Goal: Task Accomplishment & Management: Use online tool/utility

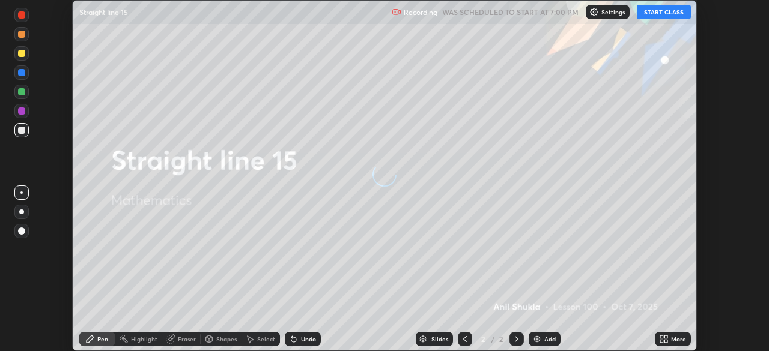
scroll to position [351, 768]
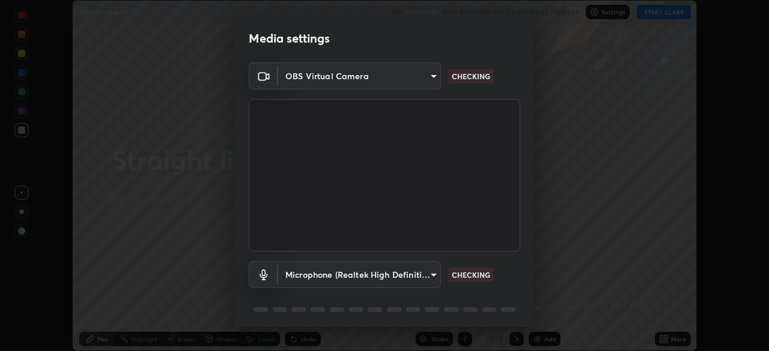
type input "c6d9f4fad3682c18dafb571cd2331b3ecaaf554884ec2734a231d331960bfaec"
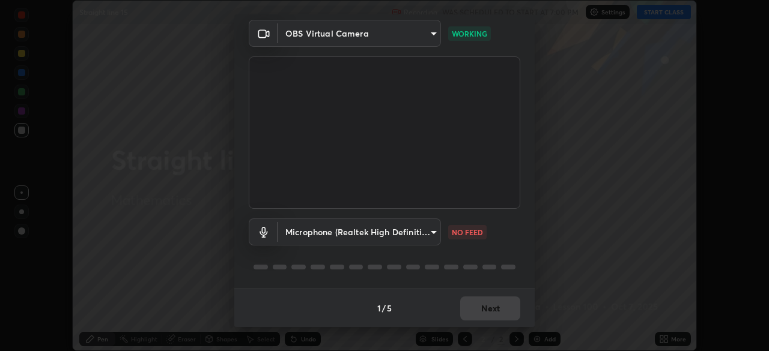
click at [434, 231] on body "Erase all Straight line 15 Recording WAS SCHEDULED TO START AT 7:00 PM Settings…" at bounding box center [384, 175] width 769 height 351
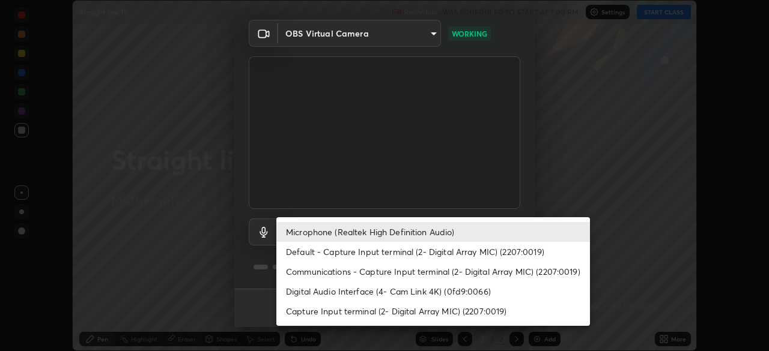
click at [352, 293] on li "Digital Audio Interface (4- Cam Link 4K) (0fd9:0066)" at bounding box center [433, 292] width 314 height 20
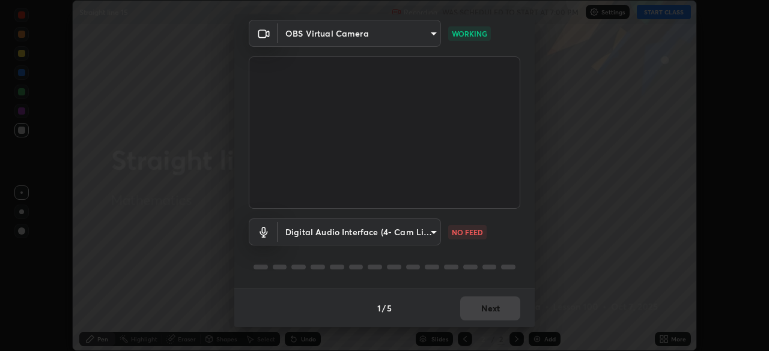
click at [428, 234] on body "Erase all Straight line 15 Recording WAS SCHEDULED TO START AT 7:00 PM Settings…" at bounding box center [384, 175] width 769 height 351
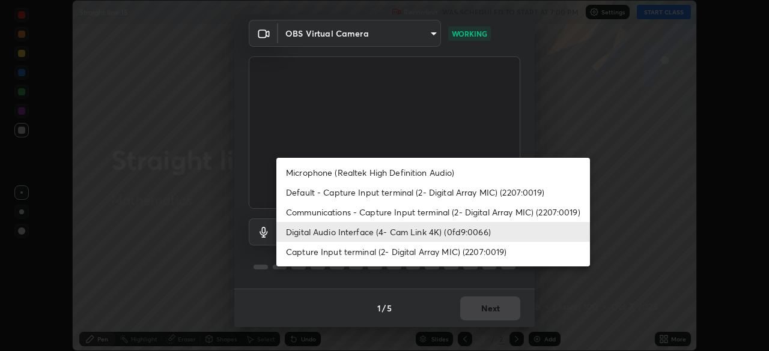
click at [377, 172] on li "Microphone (Realtek High Definition Audio)" at bounding box center [433, 173] width 314 height 20
type input "08d2579e0e28a31325e46f1a0935fd135ddd04ca2428966b5fd78fa4b1a724ef"
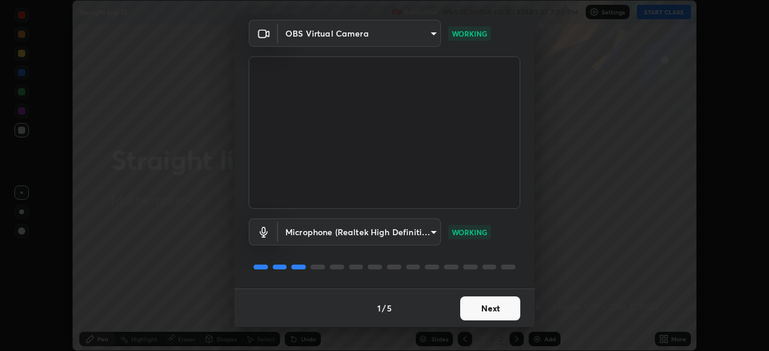
click at [489, 311] on button "Next" at bounding box center [490, 309] width 60 height 24
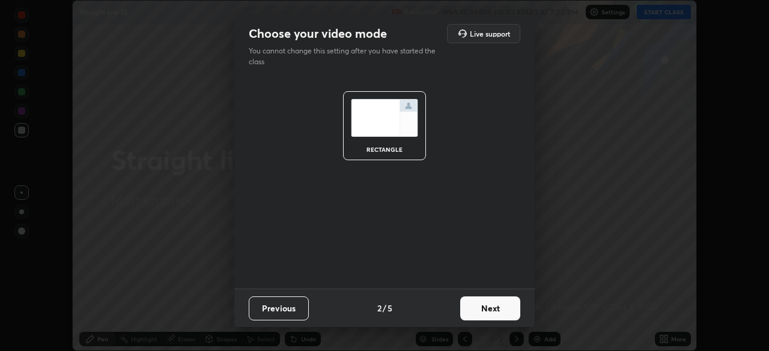
click at [499, 312] on button "Next" at bounding box center [490, 309] width 60 height 24
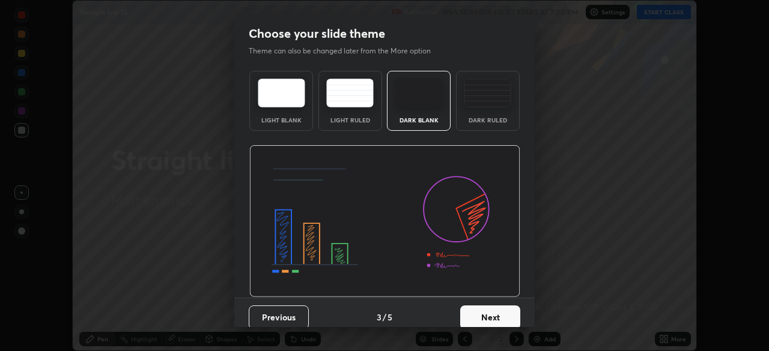
click at [509, 316] on button "Next" at bounding box center [490, 318] width 60 height 24
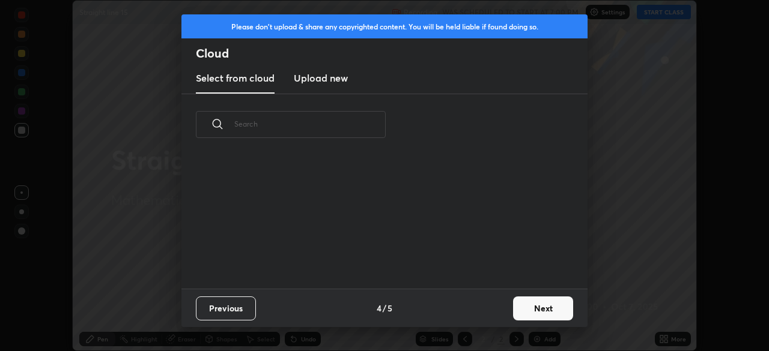
click at [532, 316] on button "Next" at bounding box center [543, 309] width 60 height 24
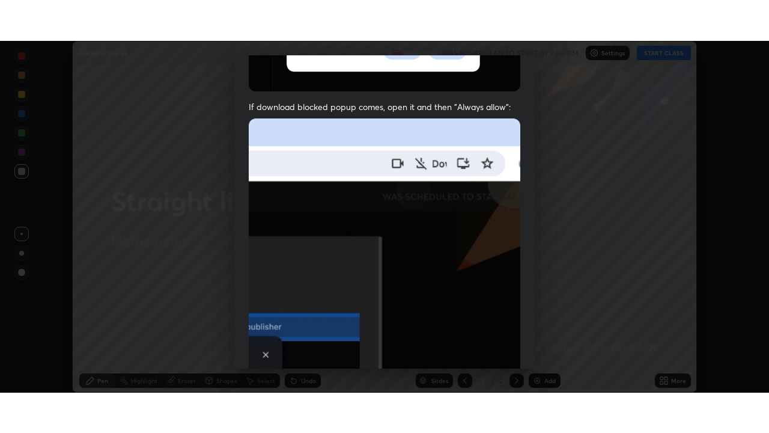
scroll to position [288, 0]
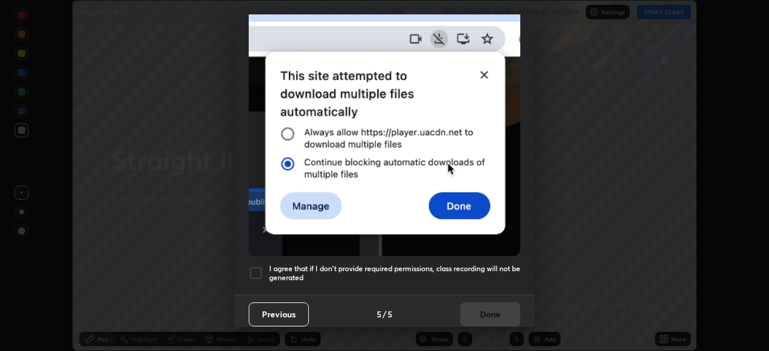
click at [255, 271] on div at bounding box center [256, 273] width 14 height 14
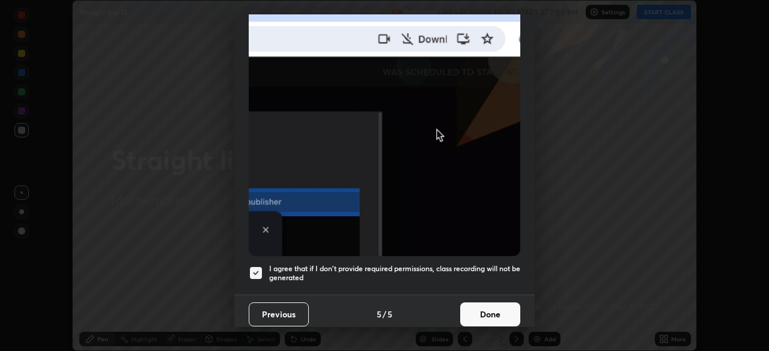
click at [490, 315] on button "Done" at bounding box center [490, 315] width 60 height 24
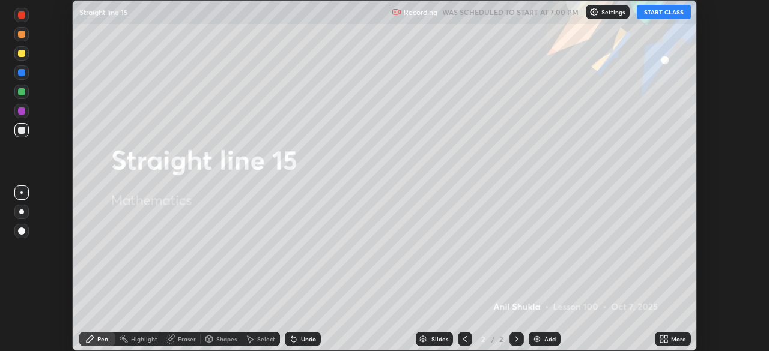
click at [650, 13] on button "START CLASS" at bounding box center [664, 12] width 54 height 14
click at [663, 338] on icon at bounding box center [664, 340] width 10 height 10
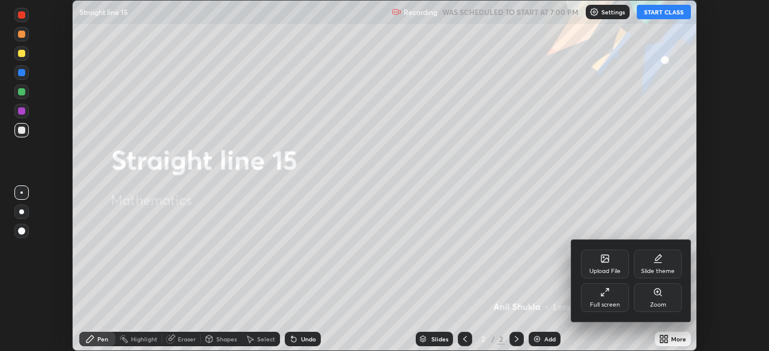
click at [598, 300] on div "Full screen" at bounding box center [605, 298] width 48 height 29
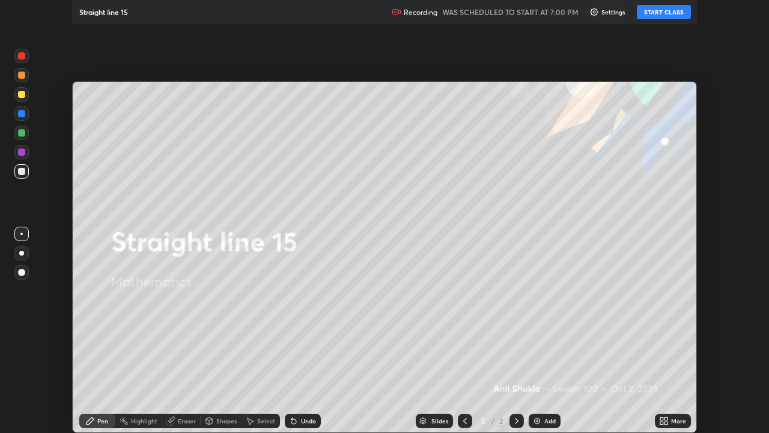
scroll to position [433, 769]
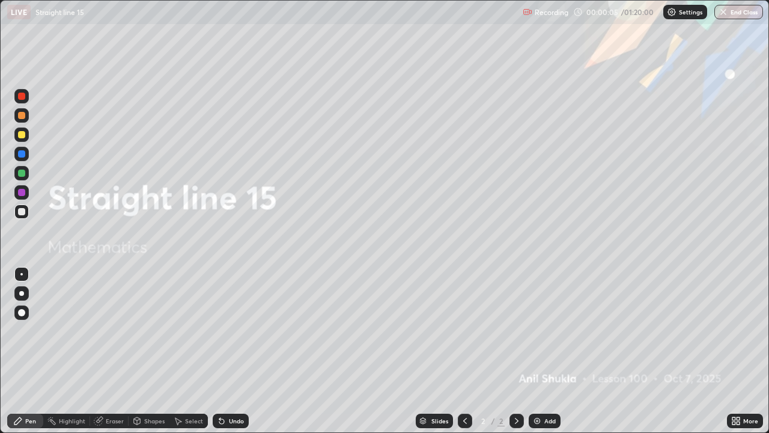
click at [22, 135] on div at bounding box center [21, 134] width 7 height 7
click at [20, 296] on div at bounding box center [21, 293] width 14 height 14
click at [19, 312] on div at bounding box center [21, 312] width 7 height 7
click at [516, 351] on icon at bounding box center [517, 421] width 4 height 6
click at [539, 351] on img at bounding box center [537, 421] width 10 height 10
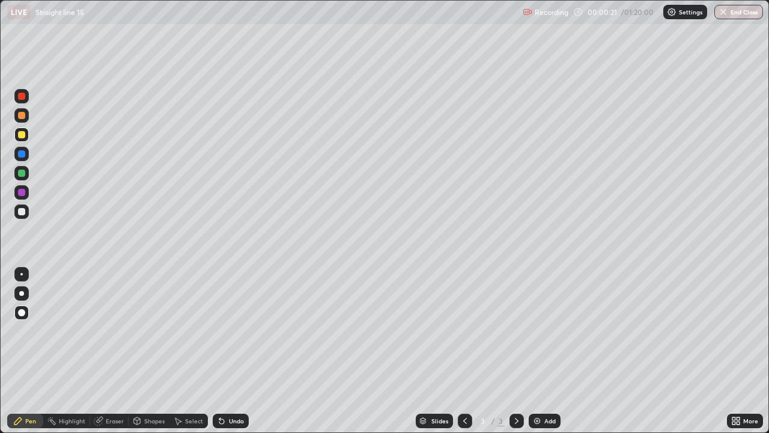
click at [230, 351] on div "Undo" at bounding box center [236, 421] width 15 height 6
click at [22, 213] on div at bounding box center [21, 211] width 7 height 7
click at [21, 157] on div at bounding box center [21, 153] width 7 height 7
click at [22, 211] on div at bounding box center [21, 211] width 7 height 7
click at [23, 189] on div at bounding box center [21, 192] width 7 height 7
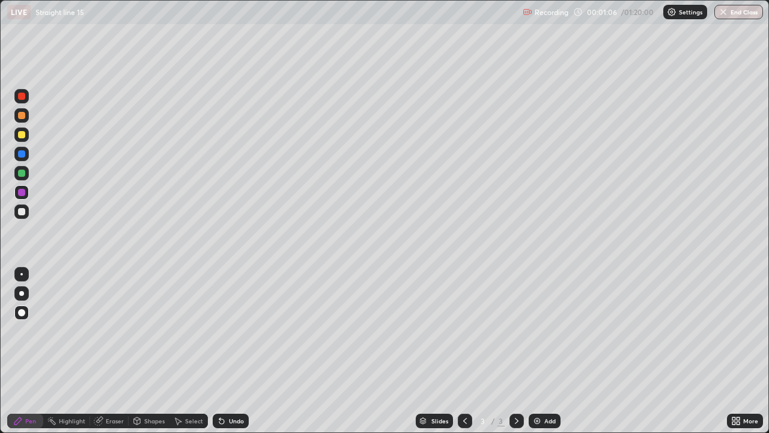
click at [222, 351] on icon at bounding box center [221, 421] width 5 height 5
click at [225, 351] on icon at bounding box center [222, 421] width 10 height 10
click at [228, 351] on div "Undo" at bounding box center [228, 421] width 41 height 24
click at [230, 351] on div "Undo" at bounding box center [228, 421] width 41 height 24
click at [229, 351] on div "Undo" at bounding box center [236, 421] width 15 height 6
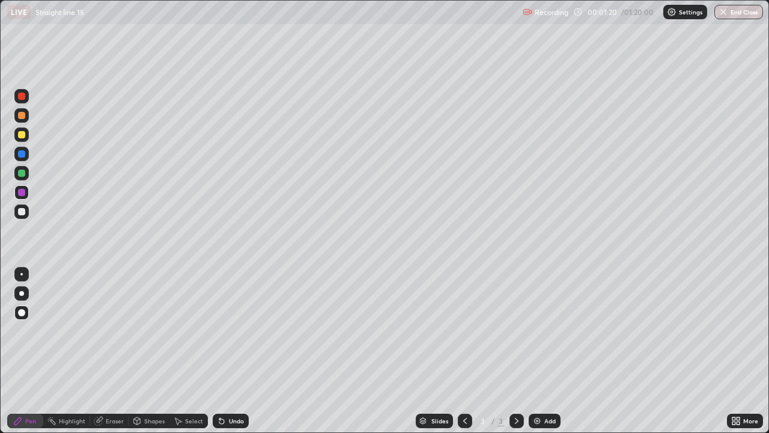
click at [22, 212] on div at bounding box center [21, 211] width 7 height 7
click at [28, 192] on div at bounding box center [21, 192] width 14 height 14
click at [22, 213] on div at bounding box center [21, 211] width 7 height 7
click at [21, 210] on div at bounding box center [21, 211] width 7 height 7
click at [21, 289] on div at bounding box center [21, 293] width 14 height 14
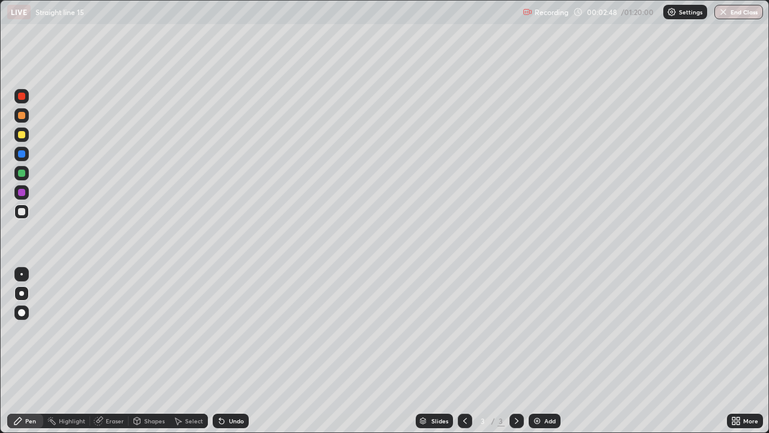
click at [234, 351] on div "Undo" at bounding box center [236, 421] width 15 height 6
click at [23, 190] on div at bounding box center [21, 192] width 7 height 7
click at [21, 174] on div at bounding box center [21, 172] width 7 height 7
click at [231, 351] on div "Undo" at bounding box center [236, 421] width 15 height 6
click at [234, 351] on div "Undo" at bounding box center [236, 421] width 15 height 6
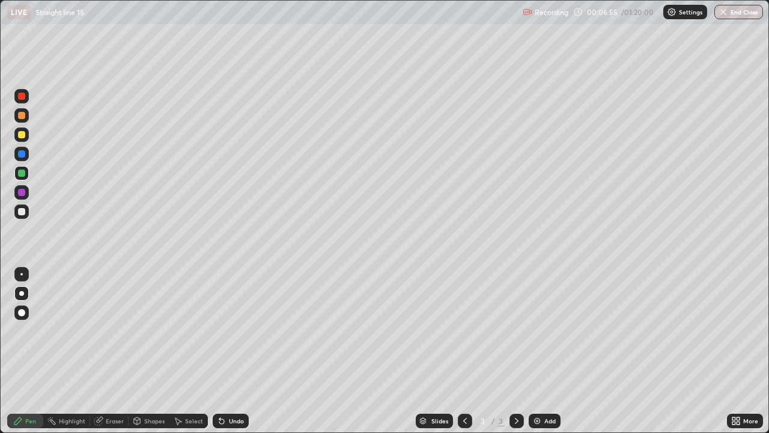
click at [22, 137] on div at bounding box center [21, 134] width 7 height 7
click at [522, 351] on div at bounding box center [517, 420] width 14 height 14
click at [538, 351] on img at bounding box center [537, 421] width 10 height 10
click at [22, 210] on div at bounding box center [21, 211] width 7 height 7
click at [463, 351] on icon at bounding box center [465, 421] width 4 height 6
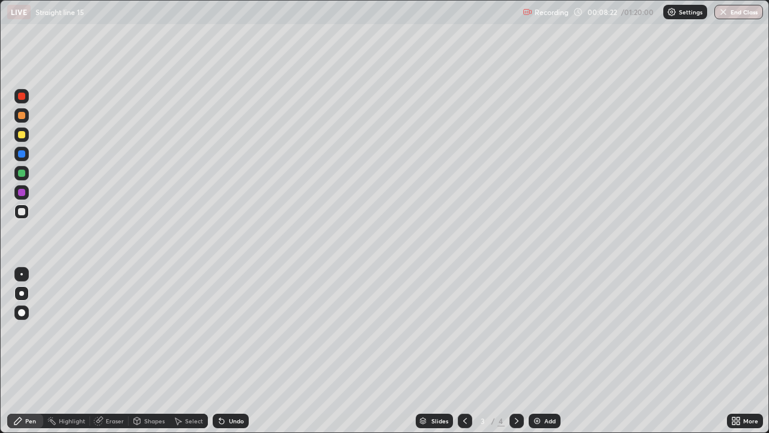
click at [513, 351] on icon at bounding box center [517, 421] width 10 height 10
click at [467, 351] on icon at bounding box center [465, 421] width 10 height 10
click at [22, 211] on div at bounding box center [21, 211] width 7 height 7
click at [514, 351] on icon at bounding box center [517, 421] width 10 height 10
click at [22, 193] on div at bounding box center [21, 192] width 7 height 7
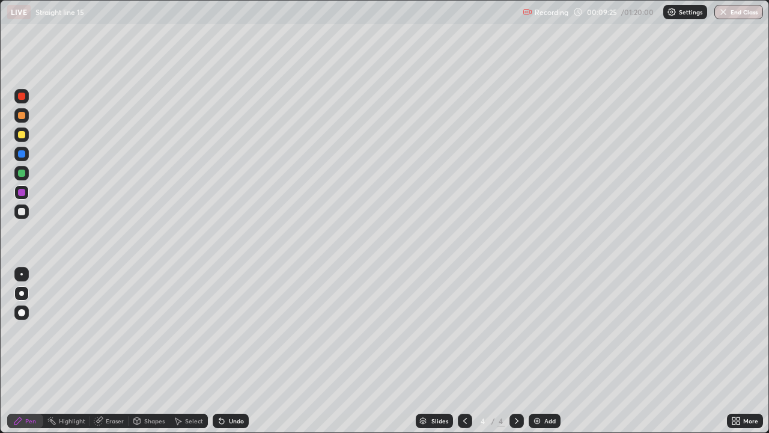
click at [235, 351] on div "Undo" at bounding box center [236, 421] width 15 height 6
click at [227, 351] on div "Undo" at bounding box center [231, 420] width 36 height 14
click at [20, 213] on div at bounding box center [21, 211] width 7 height 7
click at [235, 351] on div "Undo" at bounding box center [236, 421] width 15 height 6
click at [108, 351] on div "Eraser" at bounding box center [115, 421] width 18 height 6
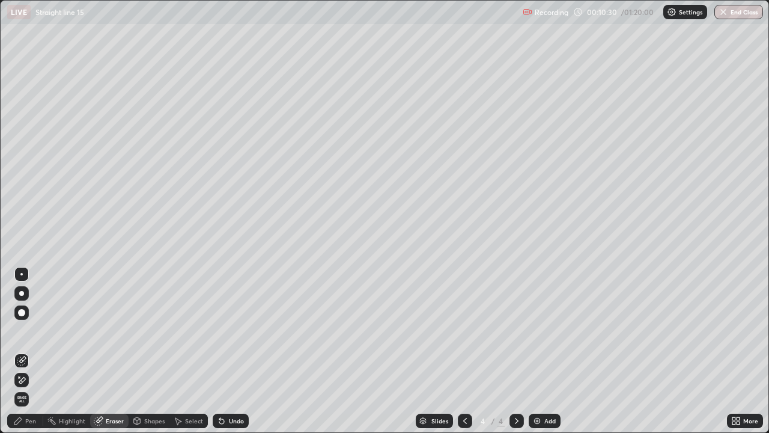
click at [28, 351] on div "Pen" at bounding box center [30, 421] width 11 height 6
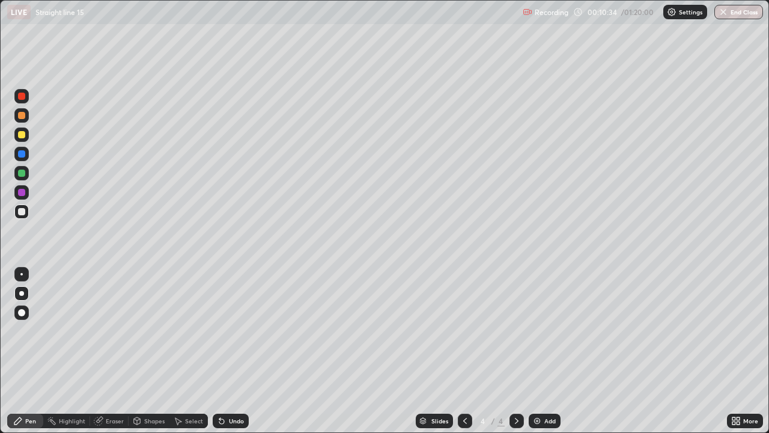
click at [233, 351] on div "Undo" at bounding box center [236, 421] width 15 height 6
click at [231, 351] on div "Undo" at bounding box center [231, 420] width 36 height 14
click at [517, 351] on icon at bounding box center [517, 421] width 10 height 10
click at [547, 351] on div "Add" at bounding box center [545, 420] width 32 height 14
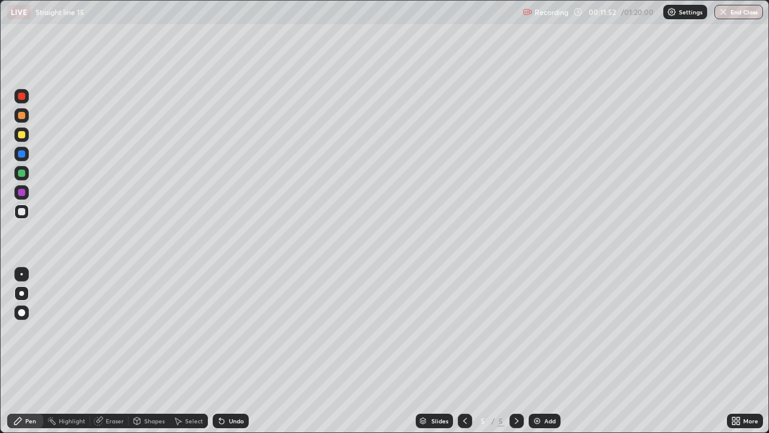
click at [24, 132] on div at bounding box center [21, 134] width 7 height 7
click at [20, 212] on div at bounding box center [21, 211] width 7 height 7
click at [25, 213] on div at bounding box center [21, 211] width 7 height 7
click at [230, 351] on div "Undo" at bounding box center [231, 420] width 36 height 14
click at [19, 135] on div at bounding box center [21, 134] width 7 height 7
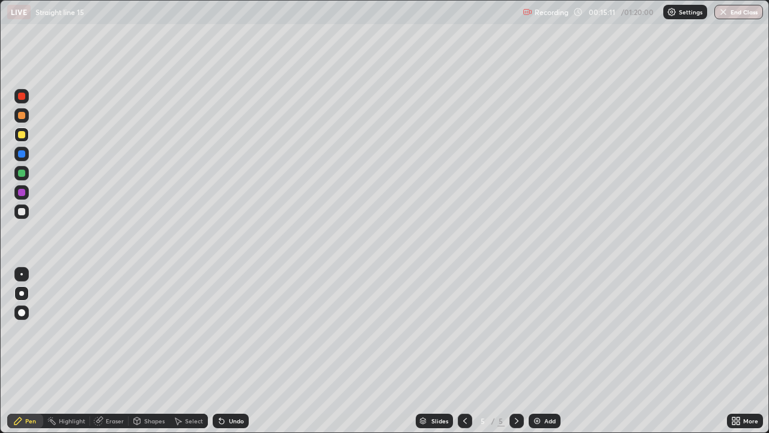
click at [23, 212] on div at bounding box center [21, 211] width 7 height 7
click at [22, 195] on div at bounding box center [21, 192] width 7 height 7
click at [22, 213] on div at bounding box center [21, 211] width 7 height 7
click at [112, 351] on div "Eraser" at bounding box center [115, 421] width 18 height 6
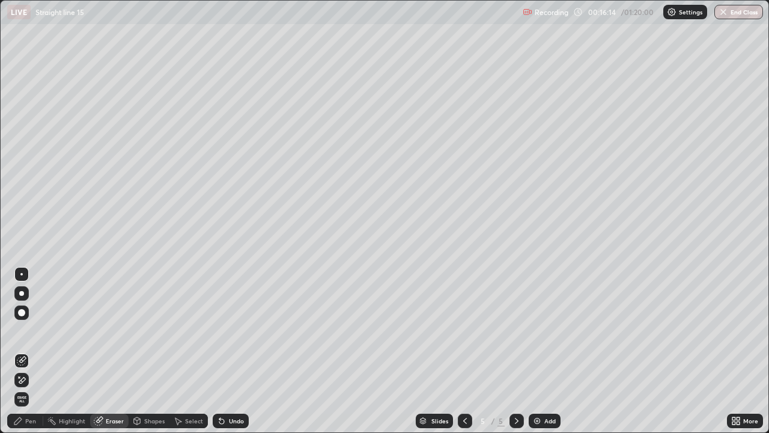
click at [27, 351] on div "Pen" at bounding box center [30, 421] width 11 height 6
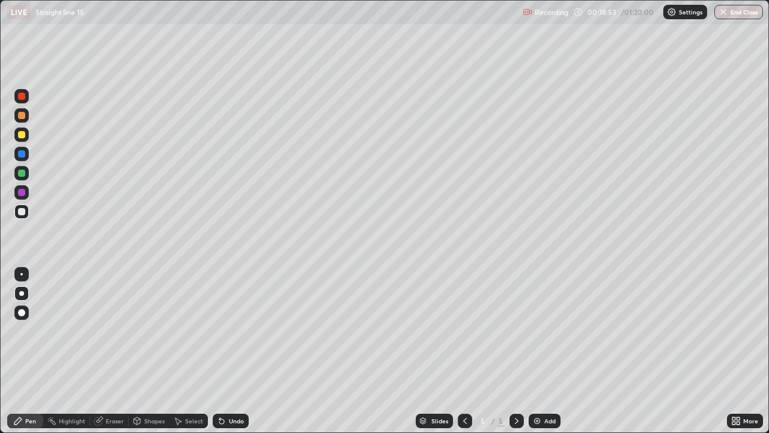
click at [516, 351] on icon at bounding box center [517, 421] width 10 height 10
click at [540, 351] on img at bounding box center [537, 421] width 10 height 10
click at [22, 135] on div at bounding box center [21, 134] width 7 height 7
click at [229, 351] on div "Undo" at bounding box center [236, 421] width 15 height 6
click at [230, 351] on div "Undo" at bounding box center [236, 421] width 15 height 6
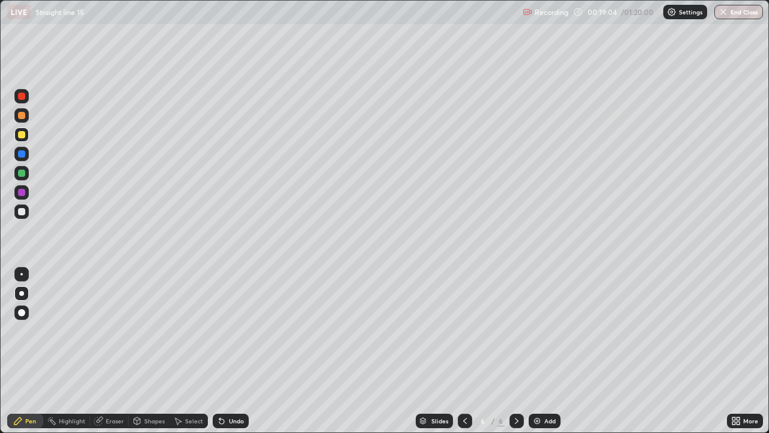
click at [231, 351] on div "Undo" at bounding box center [236, 421] width 15 height 6
click at [230, 351] on div "Undo" at bounding box center [231, 420] width 36 height 14
click at [21, 212] on div at bounding box center [21, 211] width 7 height 7
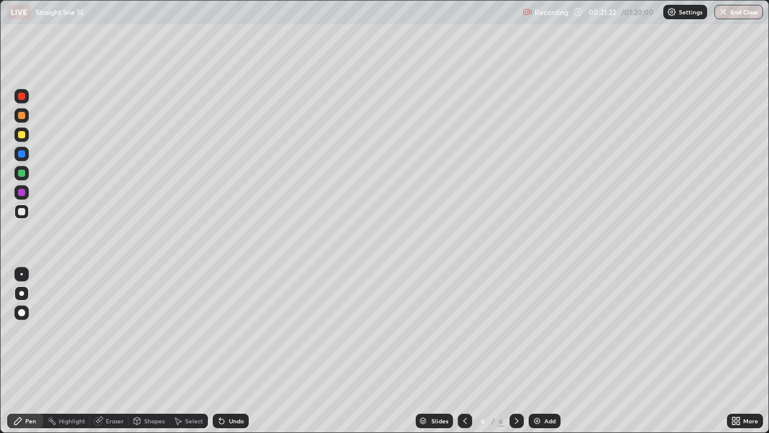
click at [21, 192] on div at bounding box center [21, 192] width 7 height 7
click at [225, 351] on div "Undo" at bounding box center [231, 420] width 36 height 14
click at [23, 174] on div at bounding box center [21, 172] width 7 height 7
click at [25, 210] on div at bounding box center [21, 211] width 14 height 14
click at [229, 351] on div "Undo" at bounding box center [236, 421] width 15 height 6
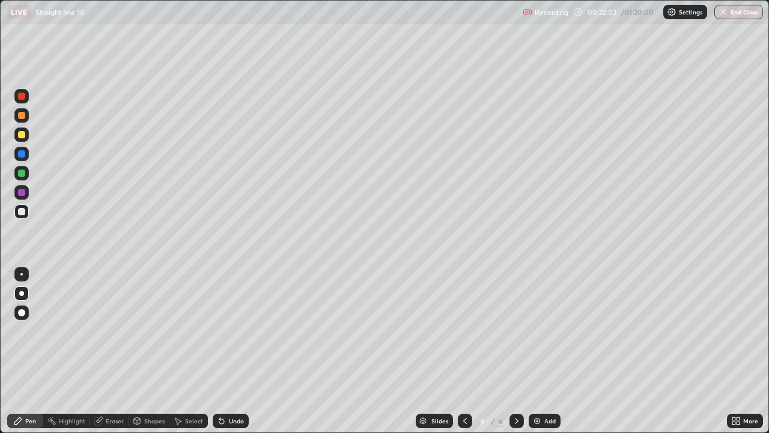
click at [232, 351] on div "Undo" at bounding box center [236, 421] width 15 height 6
click at [21, 174] on div at bounding box center [21, 172] width 7 height 7
click at [19, 208] on div at bounding box center [21, 211] width 7 height 7
click at [23, 114] on div at bounding box center [21, 115] width 7 height 7
click at [225, 351] on div "Undo" at bounding box center [231, 420] width 36 height 14
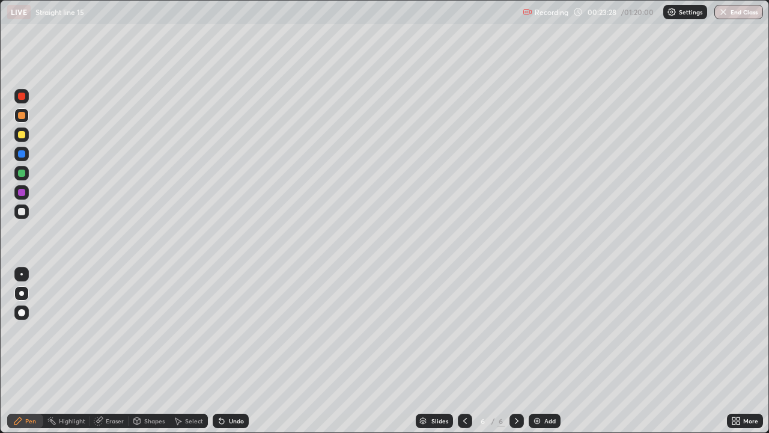
click at [224, 351] on icon at bounding box center [222, 421] width 10 height 10
click at [218, 351] on div "Undo" at bounding box center [228, 421] width 41 height 24
click at [20, 213] on div at bounding box center [21, 211] width 7 height 7
click at [234, 351] on div "Undo" at bounding box center [236, 421] width 15 height 6
click at [232, 351] on div "Undo" at bounding box center [236, 421] width 15 height 6
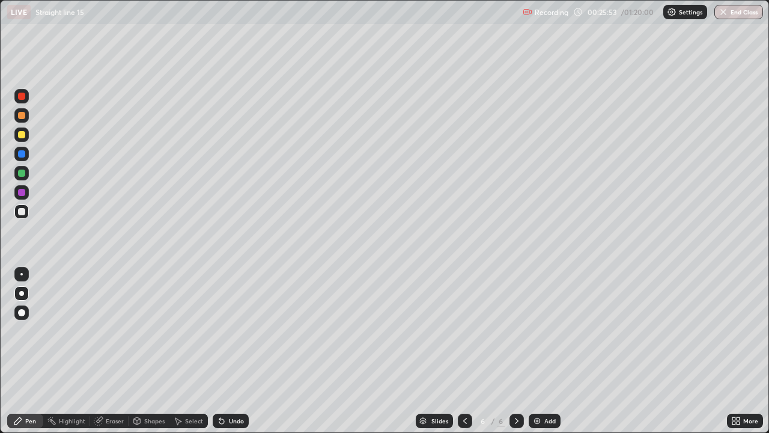
click at [23, 156] on div at bounding box center [21, 153] width 7 height 7
click at [23, 172] on div at bounding box center [21, 172] width 7 height 7
click at [24, 97] on div at bounding box center [21, 96] width 7 height 7
click at [234, 351] on div "Undo" at bounding box center [236, 421] width 15 height 6
click at [235, 351] on div "Undo" at bounding box center [228, 421] width 41 height 24
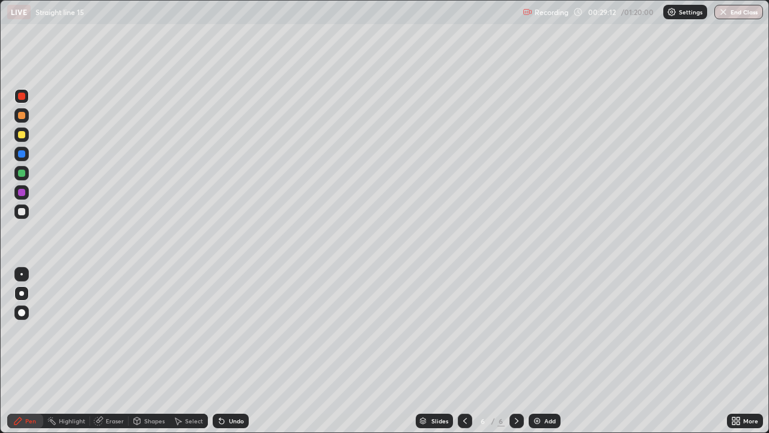
click at [189, 351] on div "Select" at bounding box center [194, 421] width 18 height 6
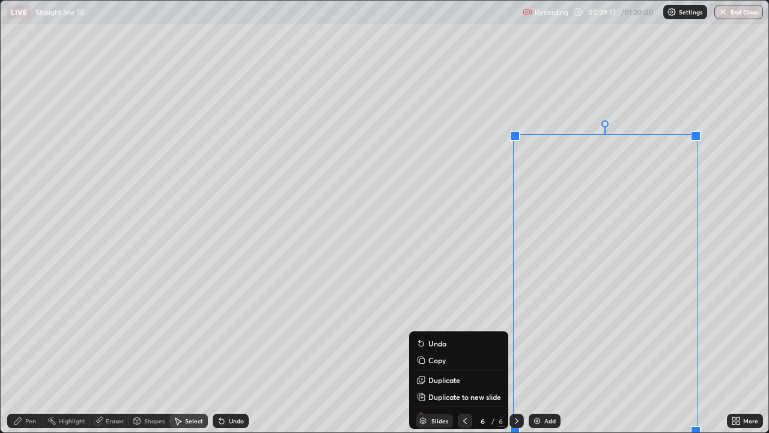
click at [434, 351] on p "Duplicate to new slide" at bounding box center [464, 397] width 73 height 10
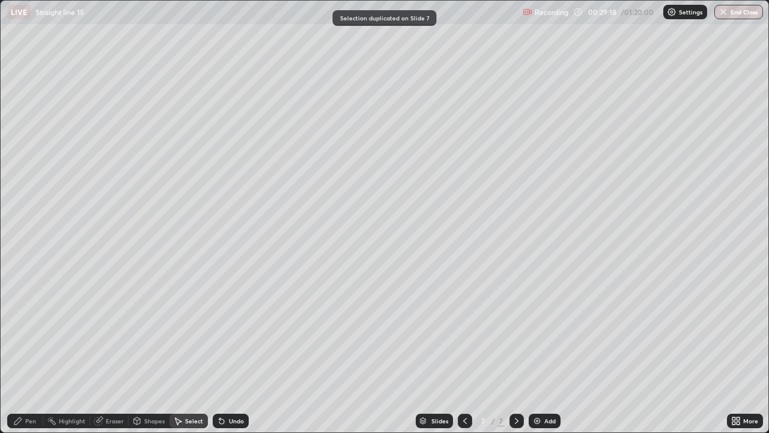
click at [22, 351] on icon at bounding box center [18, 421] width 10 height 10
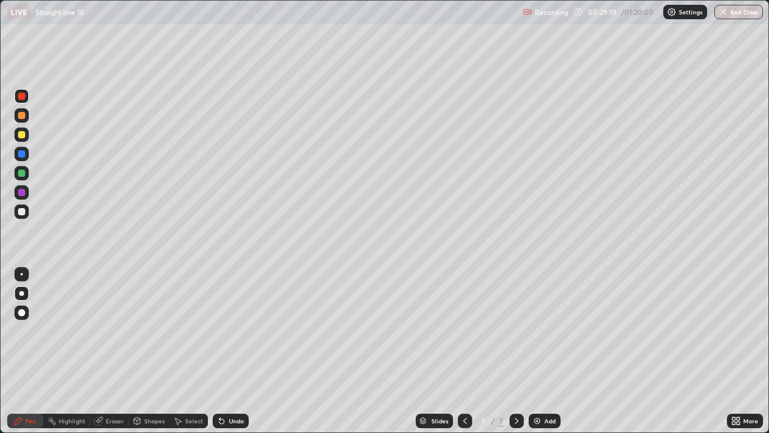
click at [23, 210] on div at bounding box center [21, 211] width 7 height 7
click at [462, 351] on icon at bounding box center [465, 421] width 10 height 10
click at [518, 351] on icon at bounding box center [517, 421] width 10 height 10
click at [109, 351] on div "Eraser" at bounding box center [115, 421] width 18 height 6
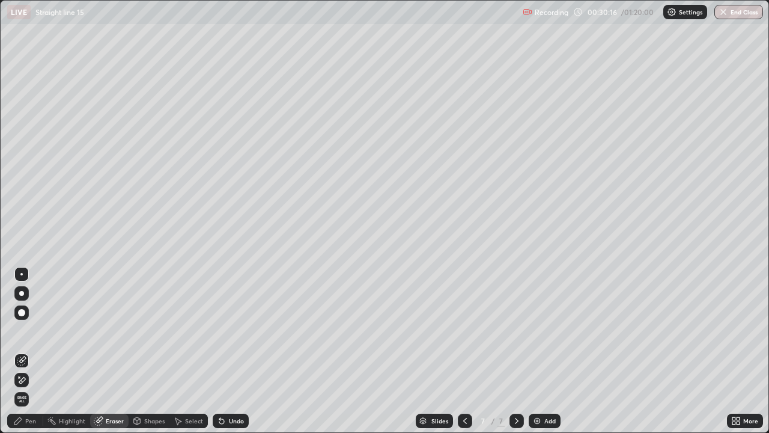
click at [29, 351] on div "Pen" at bounding box center [30, 421] width 11 height 6
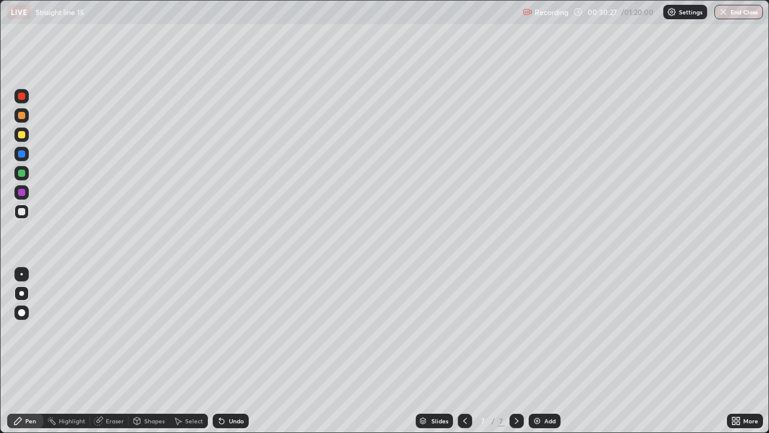
click at [21, 195] on div at bounding box center [21, 192] width 7 height 7
click at [467, 351] on icon at bounding box center [465, 421] width 10 height 10
click at [520, 351] on icon at bounding box center [517, 421] width 10 height 10
click at [464, 351] on icon at bounding box center [465, 421] width 4 height 6
click at [516, 351] on icon at bounding box center [517, 421] width 10 height 10
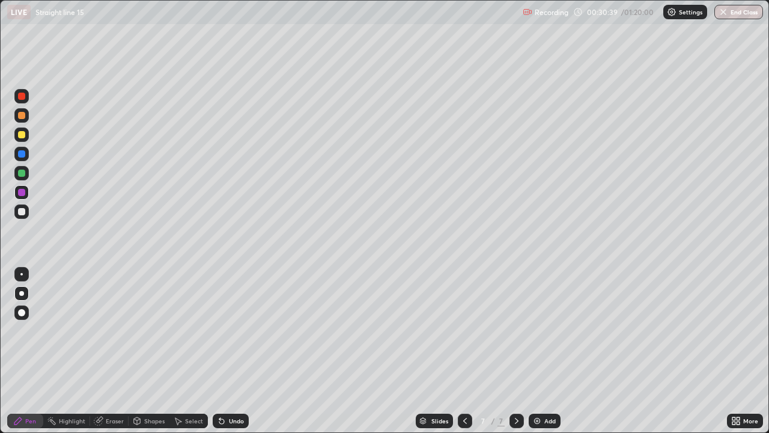
click at [23, 192] on div at bounding box center [21, 192] width 7 height 7
click at [464, 351] on icon at bounding box center [465, 421] width 10 height 10
click at [516, 351] on icon at bounding box center [517, 421] width 10 height 10
click at [22, 174] on div at bounding box center [21, 172] width 7 height 7
click at [181, 351] on icon at bounding box center [178, 421] width 10 height 10
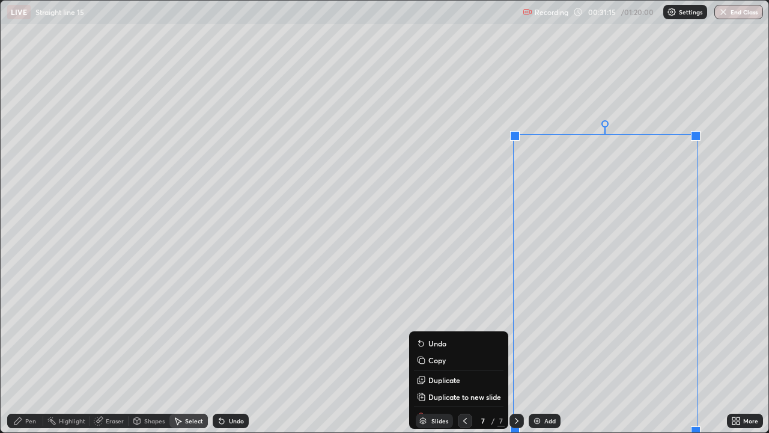
click at [426, 351] on div "Slides 7 / 7 Add" at bounding box center [488, 421] width 478 height 24
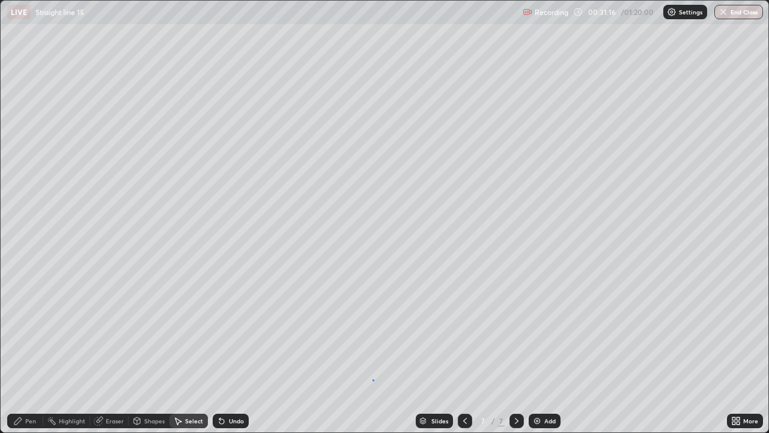
click at [371, 351] on div "0 ° Undo Copy Duplicate Duplicate to new slide Delete" at bounding box center [385, 216] width 768 height 431
click at [106, 351] on div "Eraser" at bounding box center [115, 421] width 18 height 6
click at [30, 351] on div "Pen" at bounding box center [30, 421] width 11 height 6
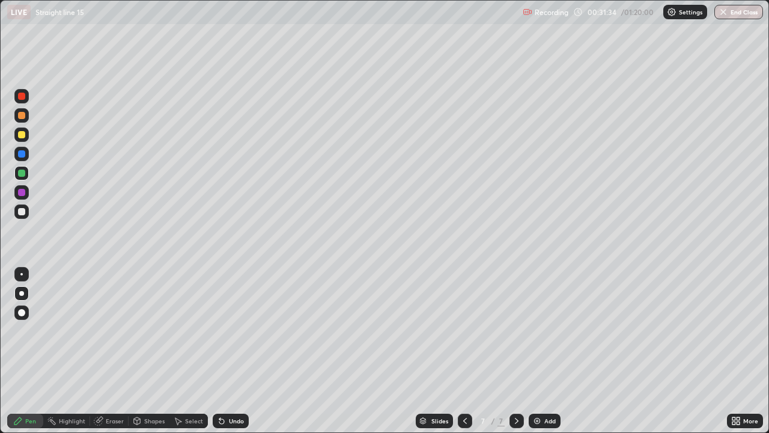
click at [20, 211] on div at bounding box center [21, 211] width 7 height 7
click at [20, 174] on div at bounding box center [21, 172] width 7 height 7
click at [231, 351] on div "Undo" at bounding box center [236, 421] width 15 height 6
click at [229, 351] on div "Undo" at bounding box center [236, 421] width 15 height 6
click at [21, 211] on div at bounding box center [21, 211] width 7 height 7
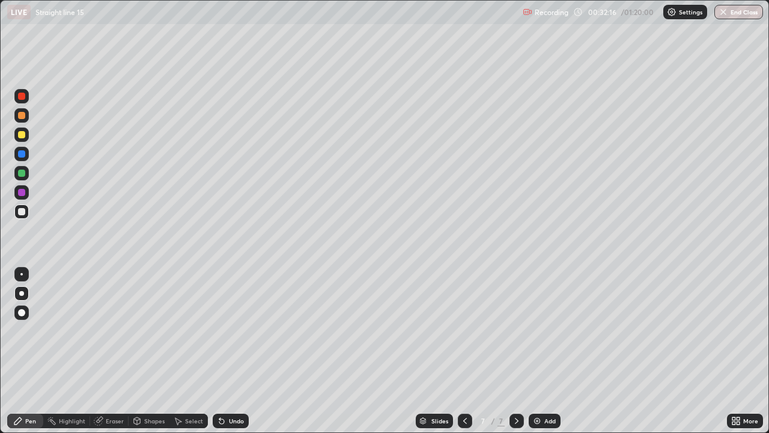
click at [20, 212] on div at bounding box center [21, 211] width 7 height 7
click at [22, 196] on div at bounding box center [21, 192] width 14 height 14
click at [23, 156] on div at bounding box center [21, 153] width 7 height 7
click at [22, 209] on div at bounding box center [21, 211] width 7 height 7
click at [222, 351] on icon at bounding box center [221, 421] width 5 height 5
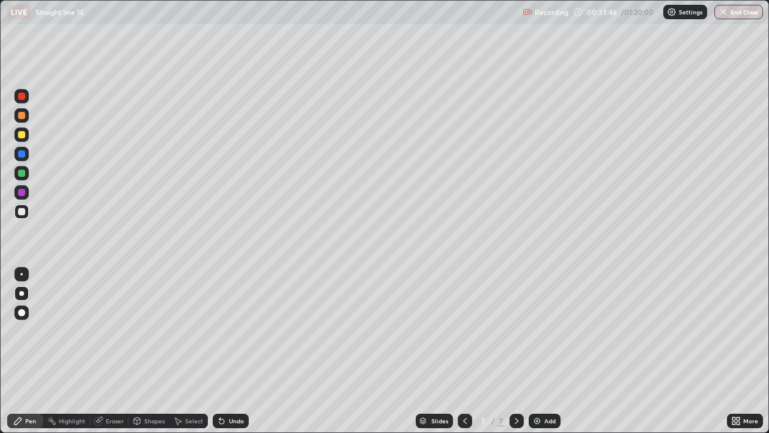
click at [24, 114] on div at bounding box center [21, 115] width 7 height 7
click at [233, 351] on div "Undo" at bounding box center [236, 421] width 15 height 6
click at [230, 351] on div "Undo" at bounding box center [236, 421] width 15 height 6
click at [229, 351] on div "Undo" at bounding box center [236, 421] width 15 height 6
click at [225, 351] on div "Undo" at bounding box center [228, 421] width 41 height 24
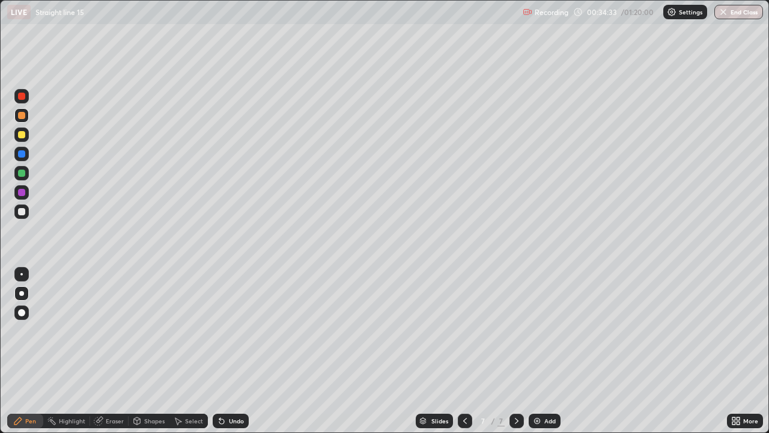
click at [225, 351] on div "Undo" at bounding box center [231, 420] width 36 height 14
click at [227, 351] on div "Undo" at bounding box center [231, 420] width 36 height 14
click at [232, 351] on div "Undo" at bounding box center [236, 421] width 15 height 6
click at [22, 211] on div at bounding box center [21, 211] width 7 height 7
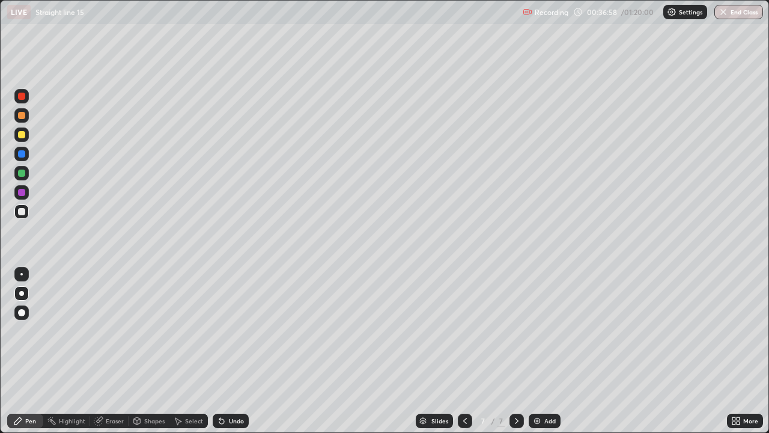
click at [465, 351] on icon at bounding box center [465, 421] width 4 height 6
click at [517, 351] on icon at bounding box center [517, 421] width 10 height 10
click at [466, 351] on icon at bounding box center [465, 421] width 10 height 10
click at [512, 351] on icon at bounding box center [517, 421] width 10 height 10
click at [466, 351] on icon at bounding box center [465, 421] width 10 height 10
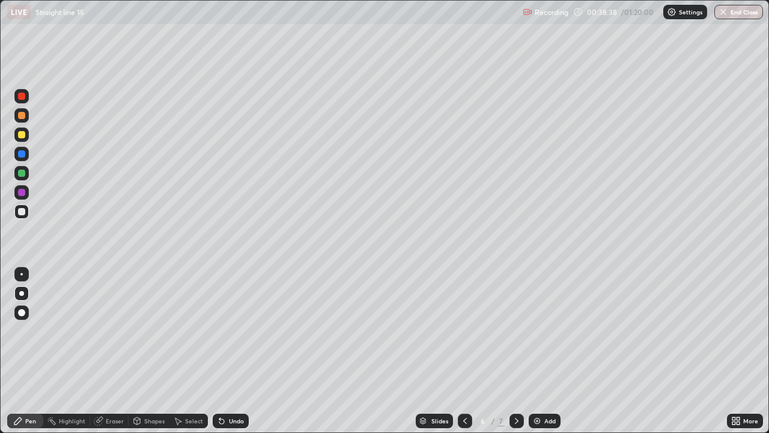
click at [514, 351] on icon at bounding box center [517, 421] width 10 height 10
click at [23, 132] on div at bounding box center [21, 134] width 7 height 7
click at [519, 351] on icon at bounding box center [517, 421] width 10 height 10
click at [539, 351] on img at bounding box center [537, 421] width 10 height 10
click at [23, 311] on div at bounding box center [21, 312] width 7 height 7
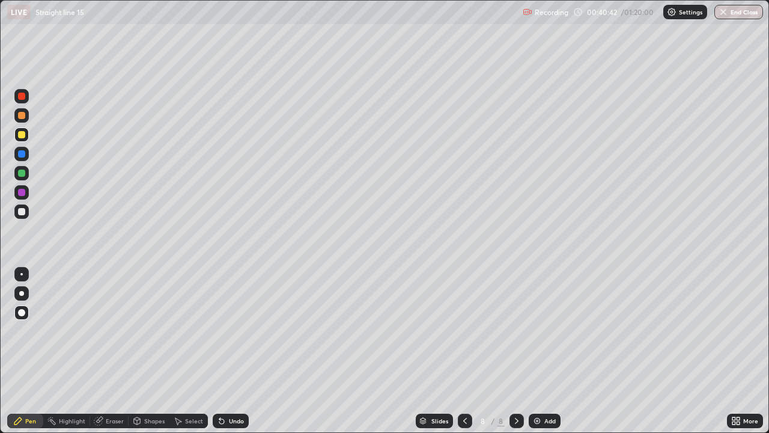
click at [229, 351] on div "Undo" at bounding box center [236, 421] width 15 height 6
click at [224, 351] on div "Undo" at bounding box center [228, 421] width 41 height 24
click at [21, 192] on div at bounding box center [21, 192] width 7 height 7
click at [22, 116] on div at bounding box center [21, 115] width 7 height 7
click at [24, 174] on div at bounding box center [21, 172] width 7 height 7
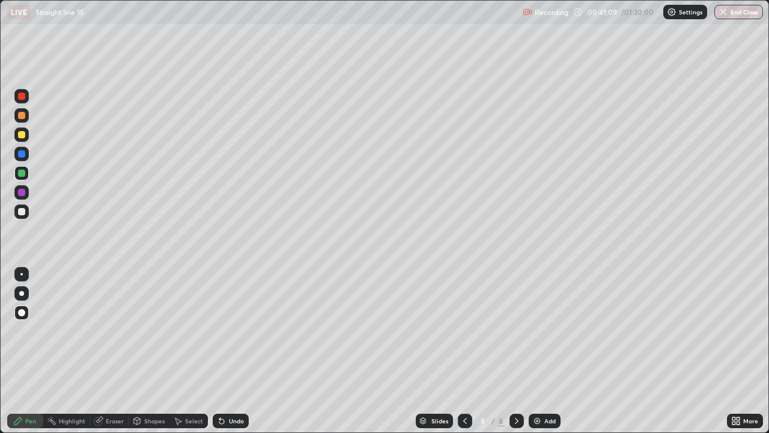
click at [20, 154] on div at bounding box center [21, 153] width 7 height 7
click at [22, 210] on div at bounding box center [21, 211] width 7 height 7
click at [19, 298] on div at bounding box center [21, 293] width 14 height 14
click at [17, 135] on div at bounding box center [21, 134] width 14 height 14
click at [20, 117] on div at bounding box center [21, 115] width 7 height 7
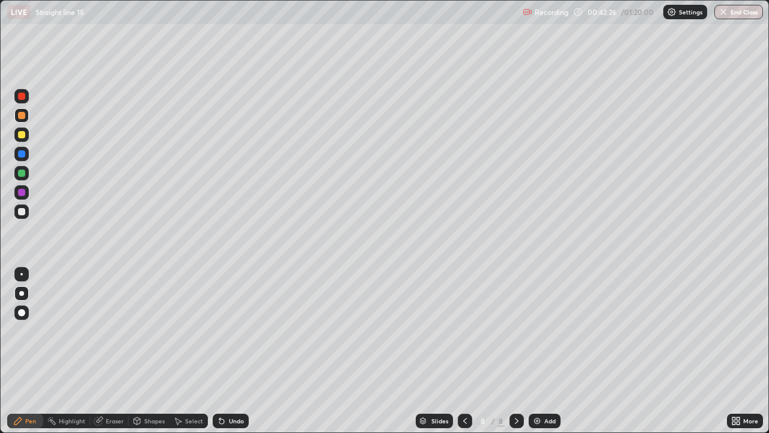
click at [108, 351] on div "Eraser" at bounding box center [115, 421] width 18 height 6
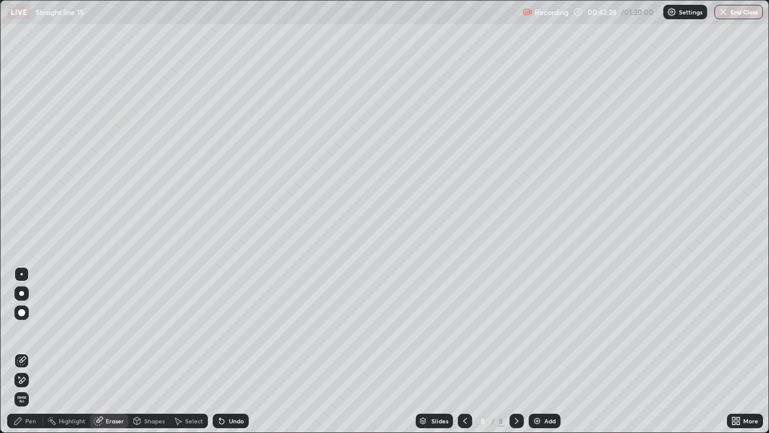
click at [27, 351] on div "Pen" at bounding box center [30, 421] width 11 height 6
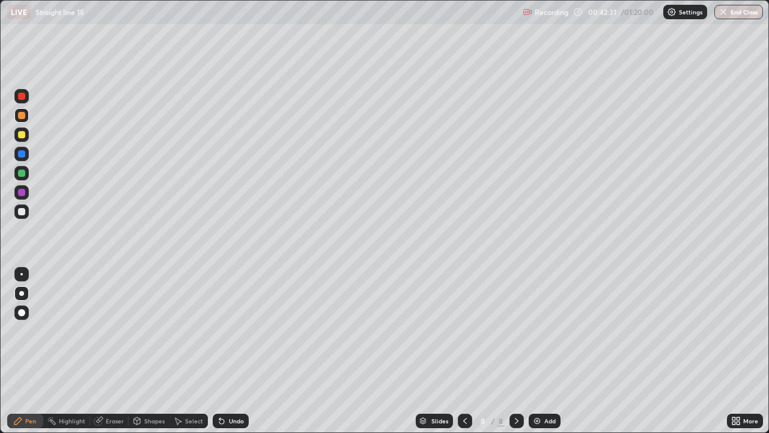
click at [19, 210] on div at bounding box center [21, 211] width 7 height 7
click at [25, 131] on div at bounding box center [21, 134] width 14 height 14
click at [22, 134] on div at bounding box center [21, 134] width 7 height 7
click at [512, 351] on icon at bounding box center [517, 421] width 10 height 10
click at [540, 351] on img at bounding box center [537, 421] width 10 height 10
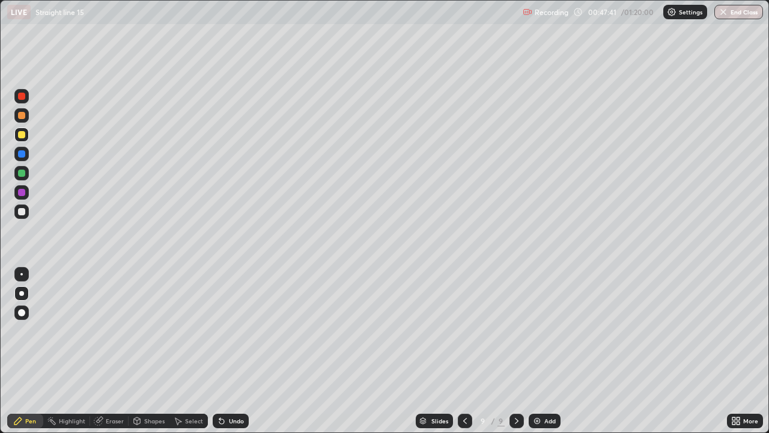
click at [22, 211] on div at bounding box center [21, 211] width 7 height 7
click at [113, 351] on div "Eraser" at bounding box center [115, 421] width 18 height 6
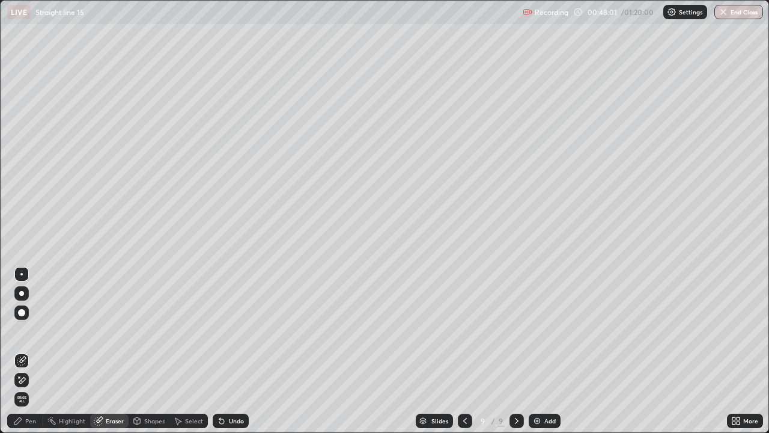
click at [25, 351] on div "Pen" at bounding box center [30, 421] width 11 height 6
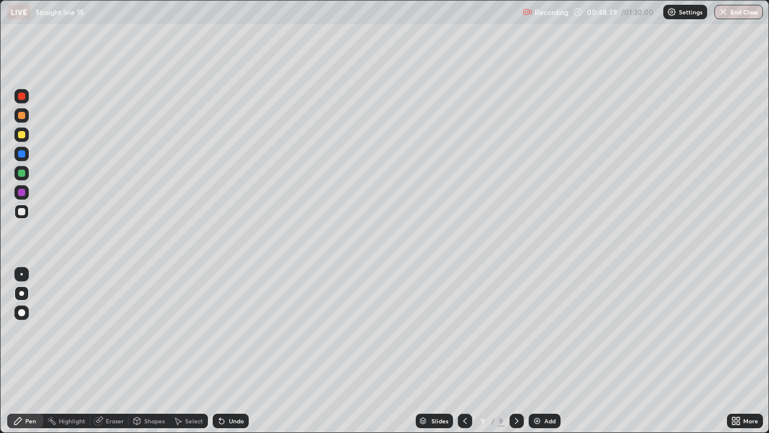
click at [19, 195] on div at bounding box center [21, 192] width 7 height 7
click at [18, 211] on div at bounding box center [21, 211] width 7 height 7
click at [23, 172] on div at bounding box center [21, 172] width 7 height 7
click at [22, 118] on div at bounding box center [21, 115] width 7 height 7
click at [24, 172] on div at bounding box center [21, 172] width 7 height 7
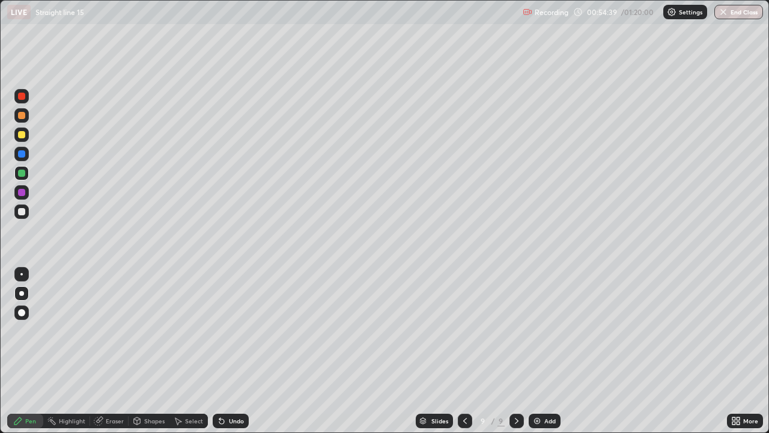
click at [516, 351] on icon at bounding box center [517, 421] width 10 height 10
click at [545, 351] on div "Add" at bounding box center [549, 421] width 11 height 6
click at [21, 134] on div at bounding box center [21, 134] width 7 height 7
click at [229, 351] on div "Undo" at bounding box center [236, 421] width 15 height 6
click at [22, 214] on div at bounding box center [21, 211] width 7 height 7
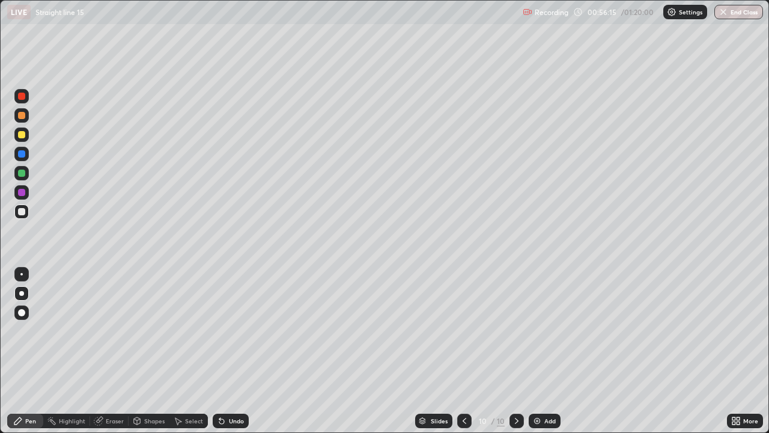
click at [19, 193] on div at bounding box center [21, 192] width 7 height 7
click at [22, 210] on div at bounding box center [21, 211] width 7 height 7
click at [229, 351] on div "Undo" at bounding box center [236, 421] width 15 height 6
click at [519, 351] on icon at bounding box center [517, 421] width 10 height 10
click at [525, 351] on div "Slides 10 / 10 Add" at bounding box center [488, 421] width 478 height 24
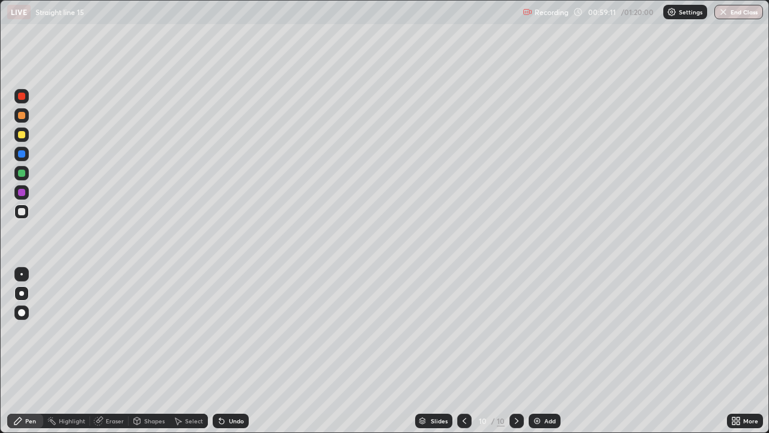
click at [519, 351] on icon at bounding box center [517, 421] width 10 height 10
click at [544, 351] on div "Add" at bounding box center [545, 420] width 32 height 14
click at [25, 135] on div at bounding box center [21, 134] width 14 height 14
click at [23, 294] on div at bounding box center [21, 293] width 5 height 5
click at [23, 211] on div at bounding box center [21, 211] width 7 height 7
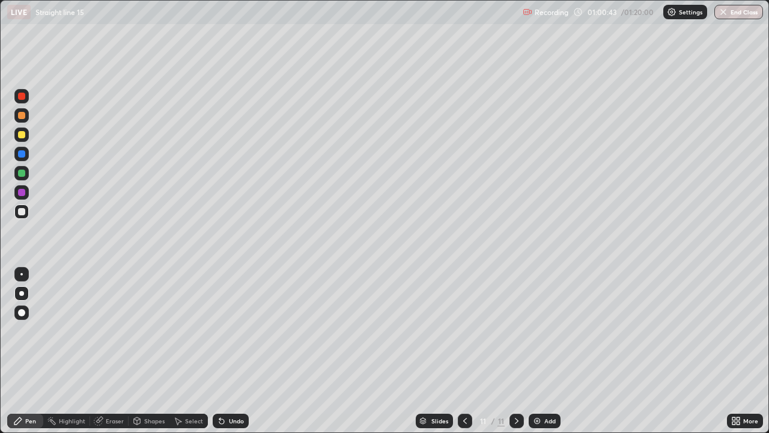
click at [235, 351] on div "Undo" at bounding box center [236, 421] width 15 height 6
click at [21, 190] on div at bounding box center [21, 192] width 7 height 7
click at [22, 176] on div at bounding box center [21, 172] width 7 height 7
click at [20, 192] on div at bounding box center [21, 192] width 7 height 7
click at [22, 210] on div at bounding box center [21, 211] width 7 height 7
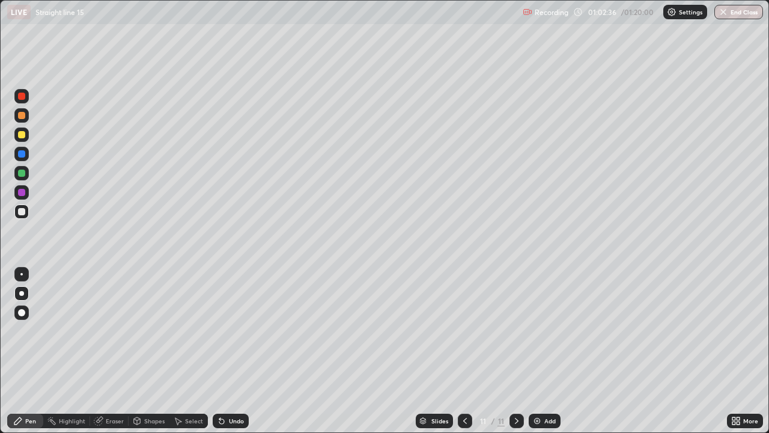
click at [21, 133] on div at bounding box center [21, 134] width 7 height 7
click at [516, 351] on icon at bounding box center [517, 421] width 10 height 10
click at [549, 351] on div "Add" at bounding box center [545, 420] width 32 height 14
click at [20, 211] on div at bounding box center [21, 211] width 7 height 7
click at [23, 193] on div at bounding box center [21, 192] width 7 height 7
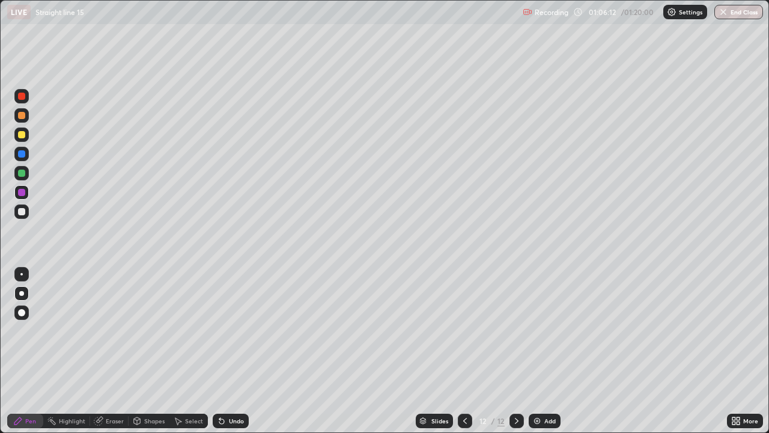
click at [23, 136] on div at bounding box center [21, 134] width 7 height 7
click at [191, 351] on div "Select" at bounding box center [194, 421] width 18 height 6
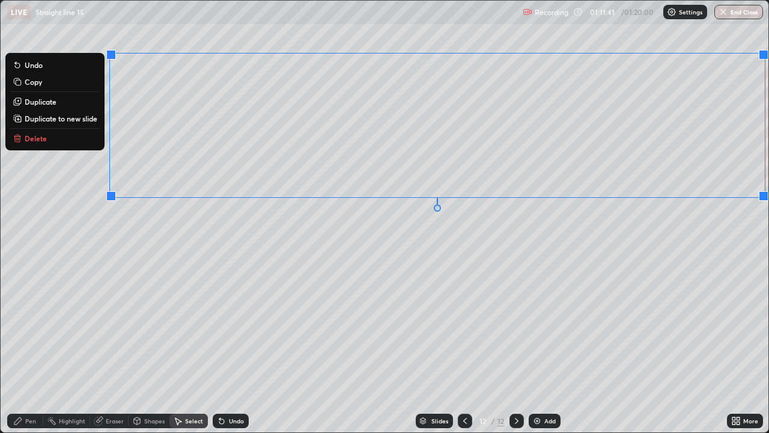
click at [88, 119] on p "Duplicate to new slide" at bounding box center [61, 119] width 73 height 10
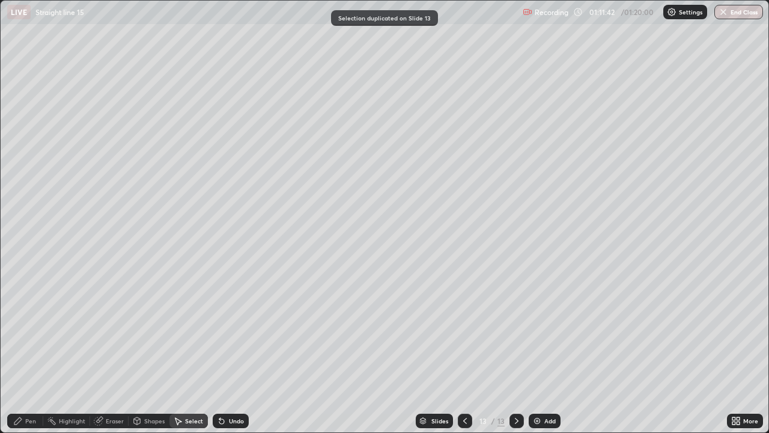
click at [106, 351] on div "Eraser" at bounding box center [115, 421] width 18 height 6
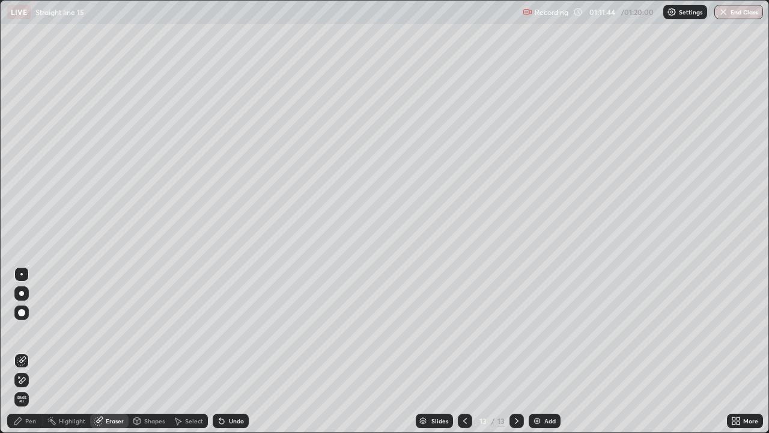
click at [29, 351] on div "Pen" at bounding box center [30, 421] width 11 height 6
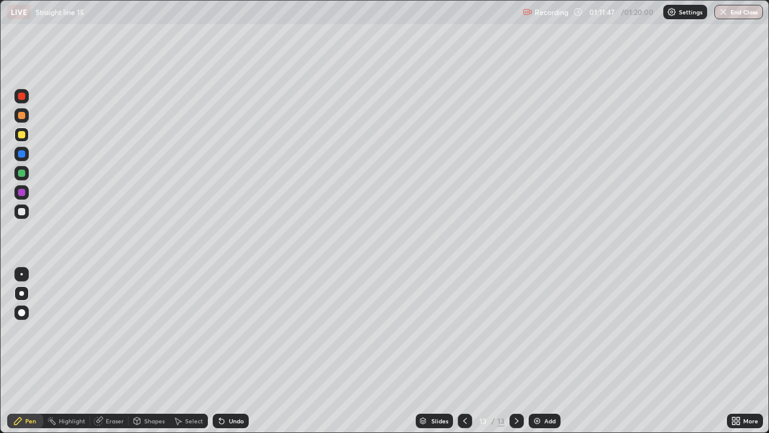
click at [114, 351] on div "Eraser" at bounding box center [115, 421] width 18 height 6
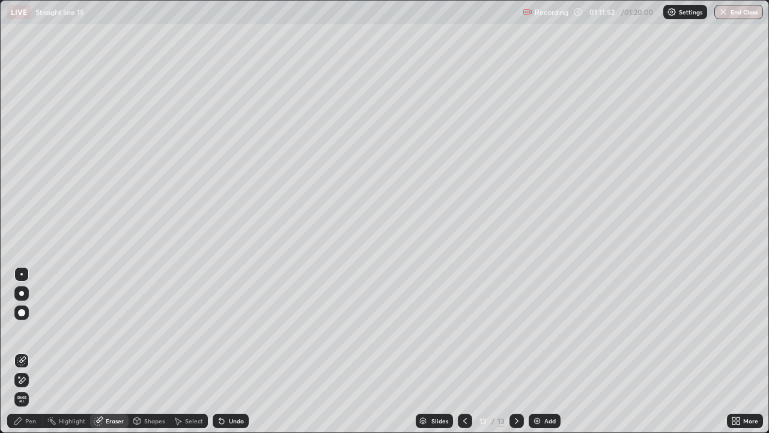
click at [28, 351] on div "Pen" at bounding box center [30, 421] width 11 height 6
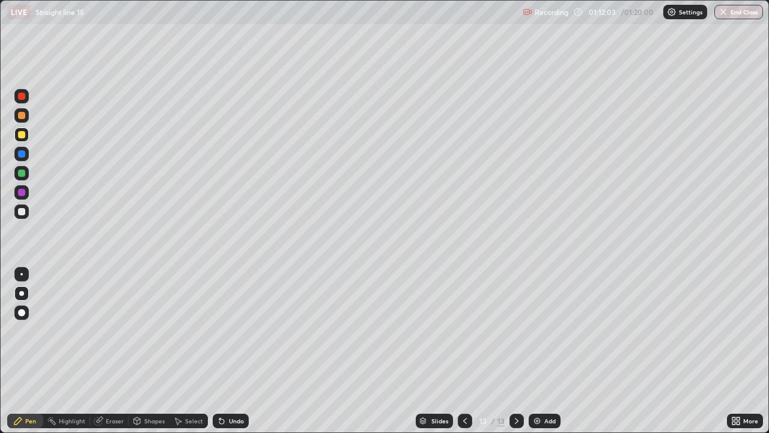
click at [144, 351] on div "Shapes" at bounding box center [154, 421] width 20 height 6
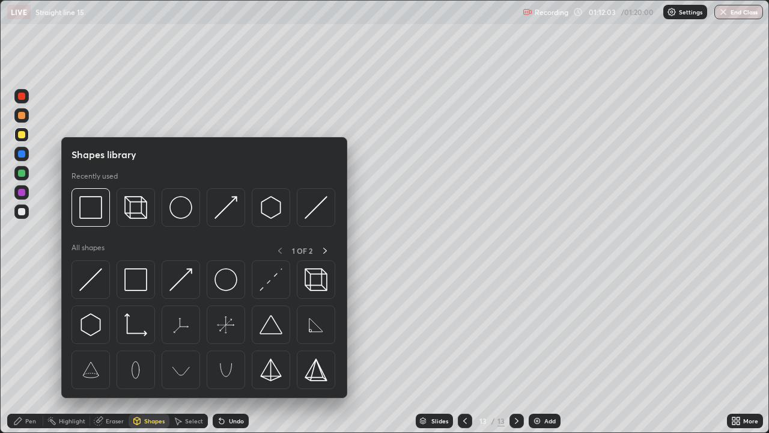
click at [110, 351] on div "Eraser" at bounding box center [115, 421] width 18 height 6
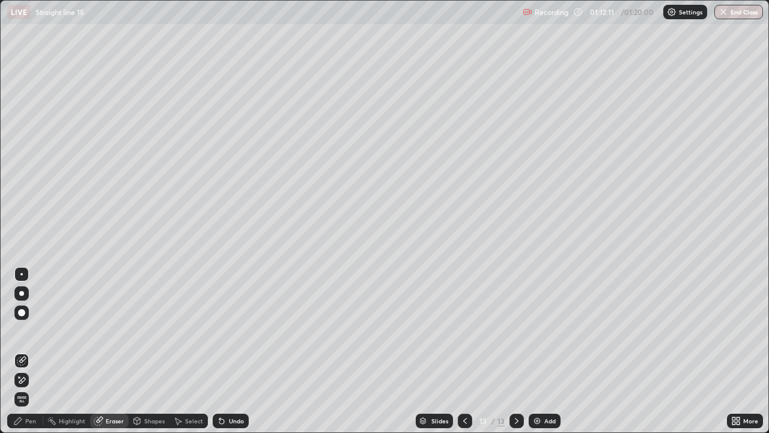
click at [18, 351] on icon at bounding box center [17, 420] width 7 height 7
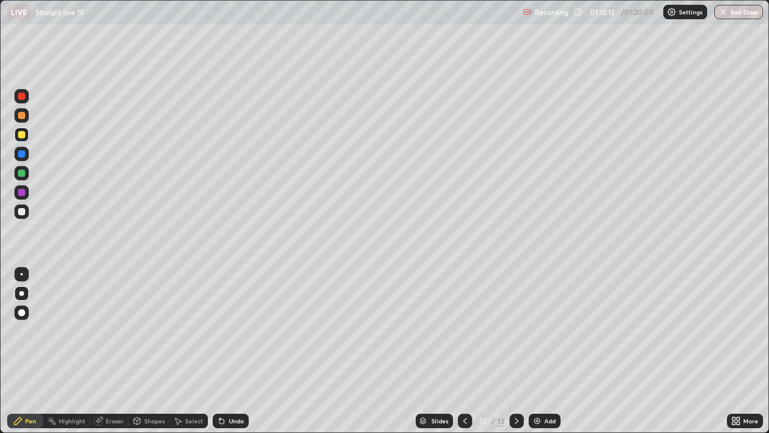
click at [23, 210] on div at bounding box center [21, 211] width 7 height 7
click at [20, 98] on div at bounding box center [21, 96] width 7 height 7
click at [466, 351] on icon at bounding box center [465, 421] width 10 height 10
click at [517, 351] on icon at bounding box center [517, 421] width 10 height 10
click at [737, 16] on button "End Class" at bounding box center [739, 12] width 47 height 14
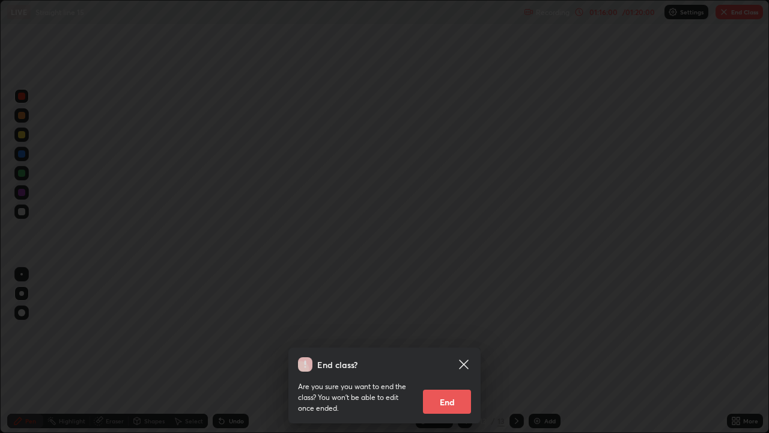
click at [446, 351] on button "End" at bounding box center [447, 401] width 48 height 24
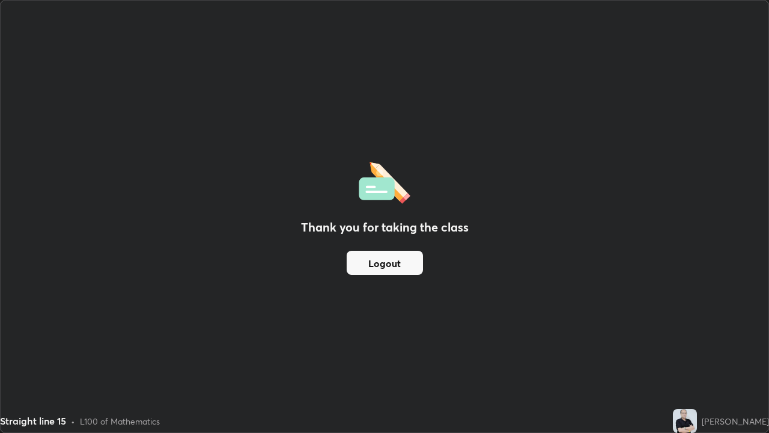
click at [392, 267] on button "Logout" at bounding box center [385, 263] width 76 height 24
